Goal: Navigation & Orientation: Find specific page/section

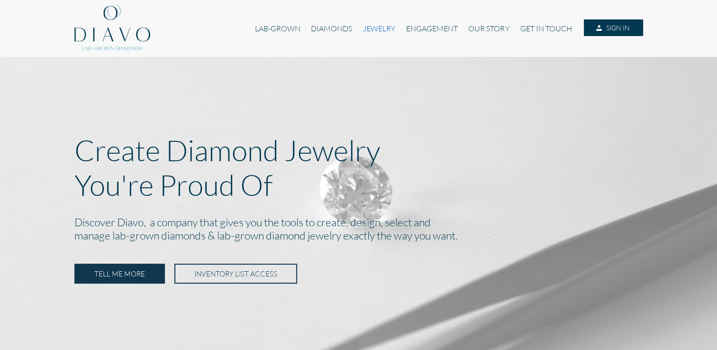
click at [373, 28] on link "JEWELRY" at bounding box center [378, 28] width 43 height 18
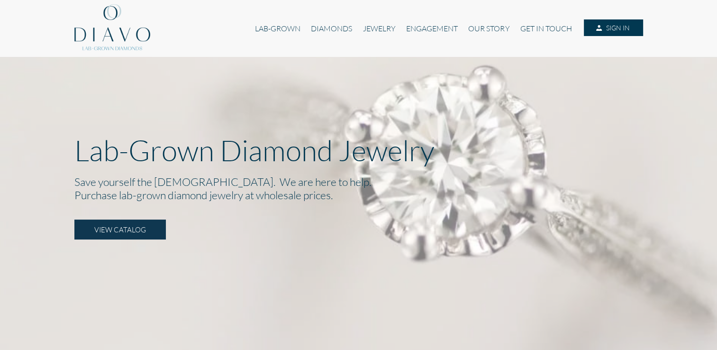
click at [373, 28] on link "JEWELRY" at bounding box center [378, 28] width 43 height 18
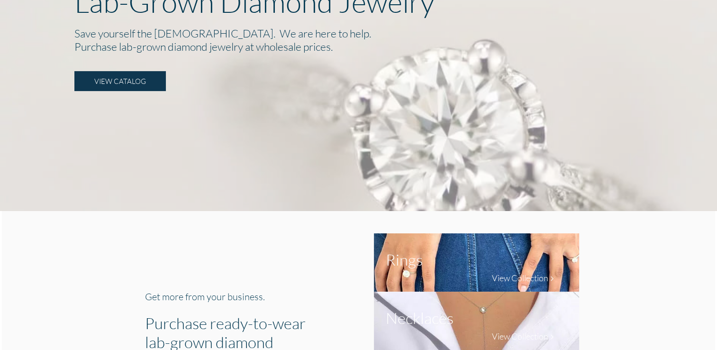
scroll to position [152, 0]
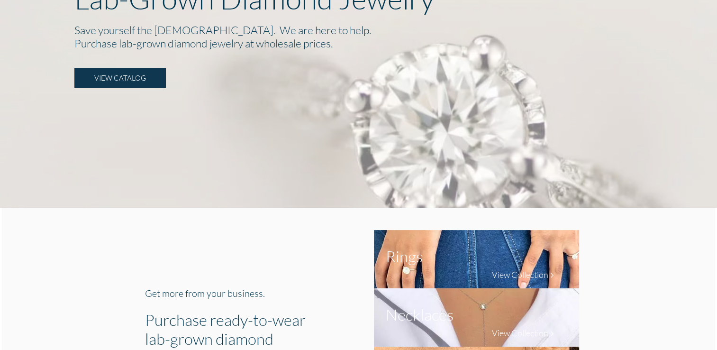
click at [354, 263] on div at bounding box center [354, 346] width 39 height 233
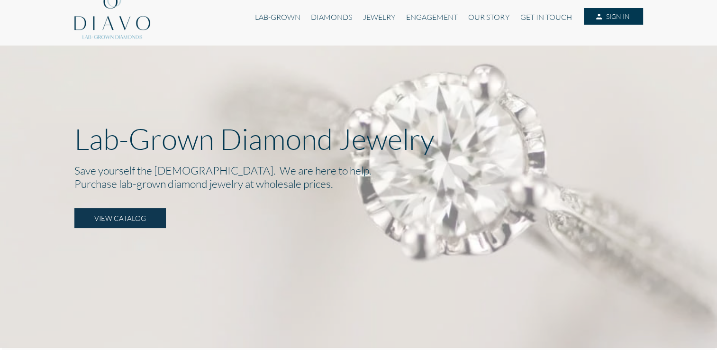
scroll to position [0, 0]
